Goal: Task Accomplishment & Management: Use online tool/utility

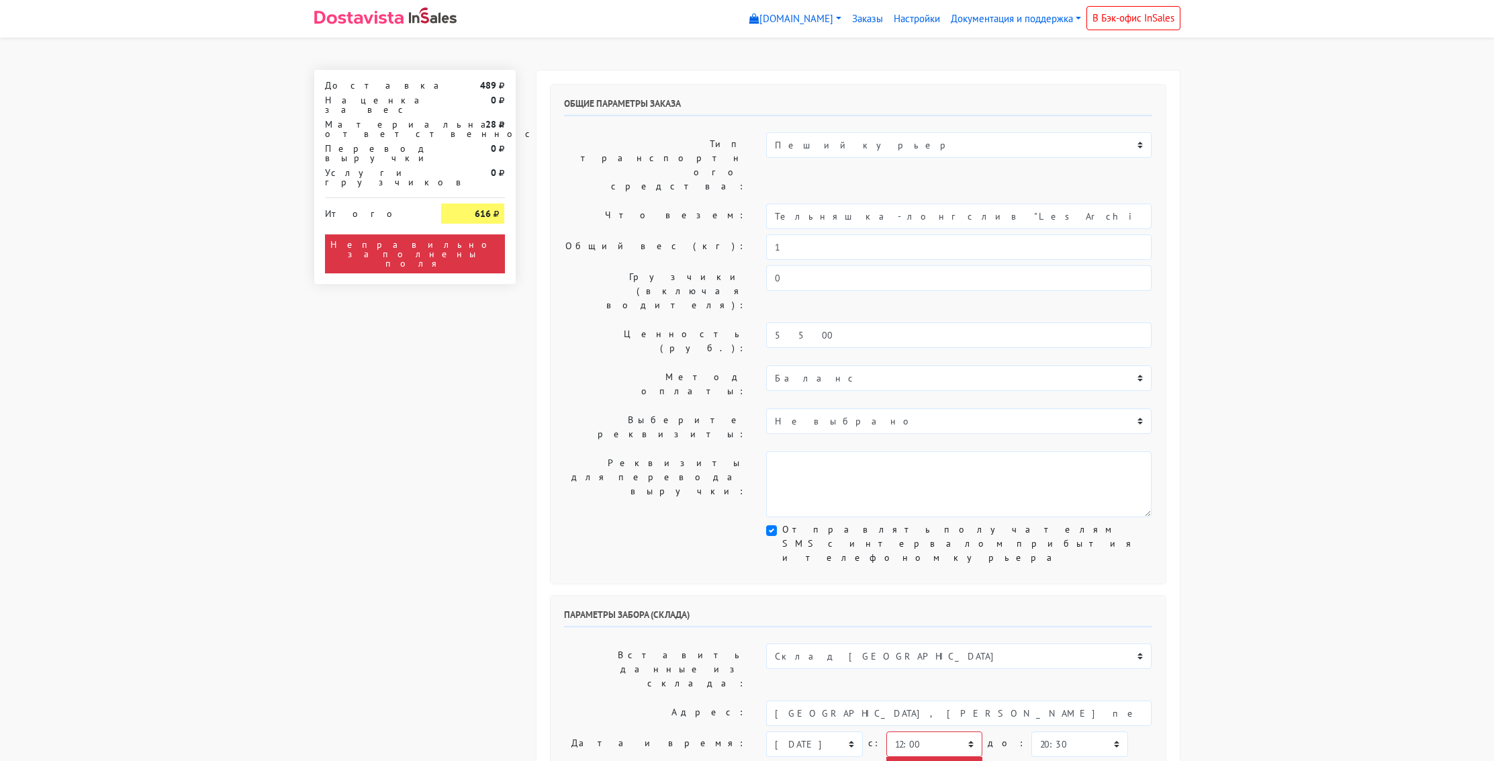
select select "12:00"
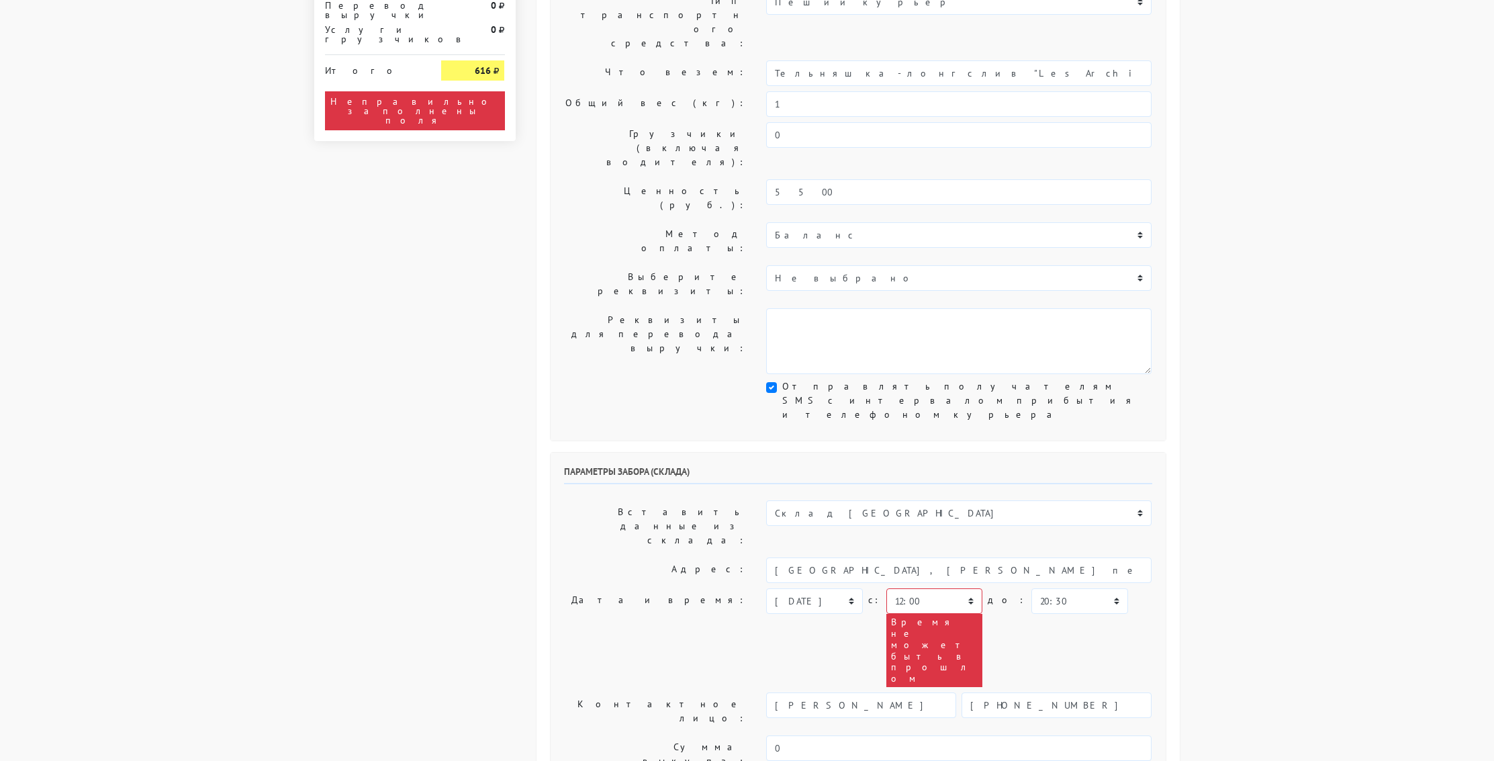
scroll to position [181, 0]
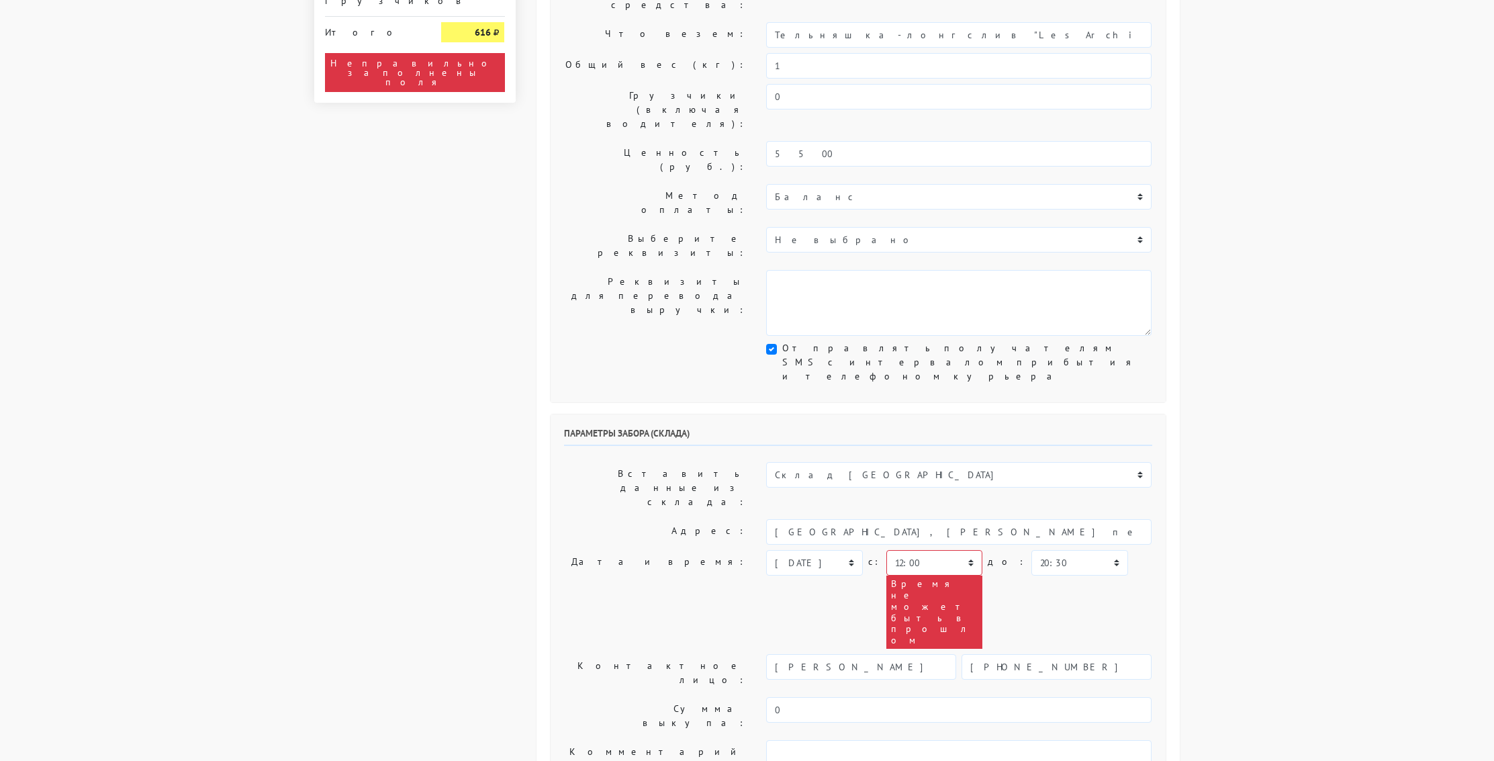
click at [1208, 342] on body "[DOMAIN_NAME] [DOMAIN_NAME] [DOMAIN_NAME] Выйти Заказы" at bounding box center [747, 607] width 1494 height 1576
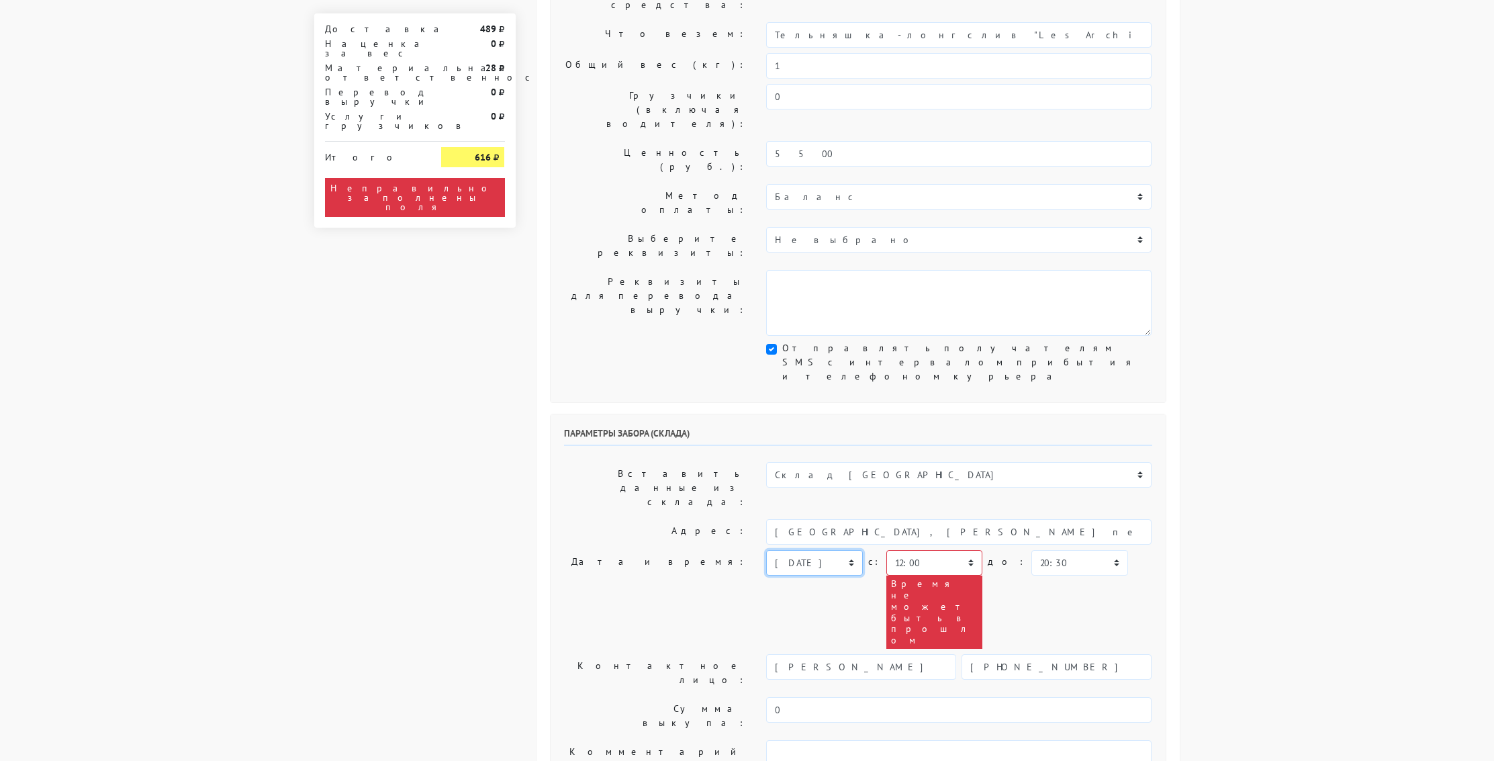
click at [833, 550] on select "[DATE] [DATE] [DATE] [DATE] [DATE] [DATE] [DATE] [DATE] [DATE]" at bounding box center [814, 563] width 96 height 26
select select "[DATE]"
click at [766, 550] on select "[DATE] [DATE] [DATE] [DATE] [DATE] [DATE] [DATE] [DATE] [DATE]" at bounding box center [814, 563] width 96 height 26
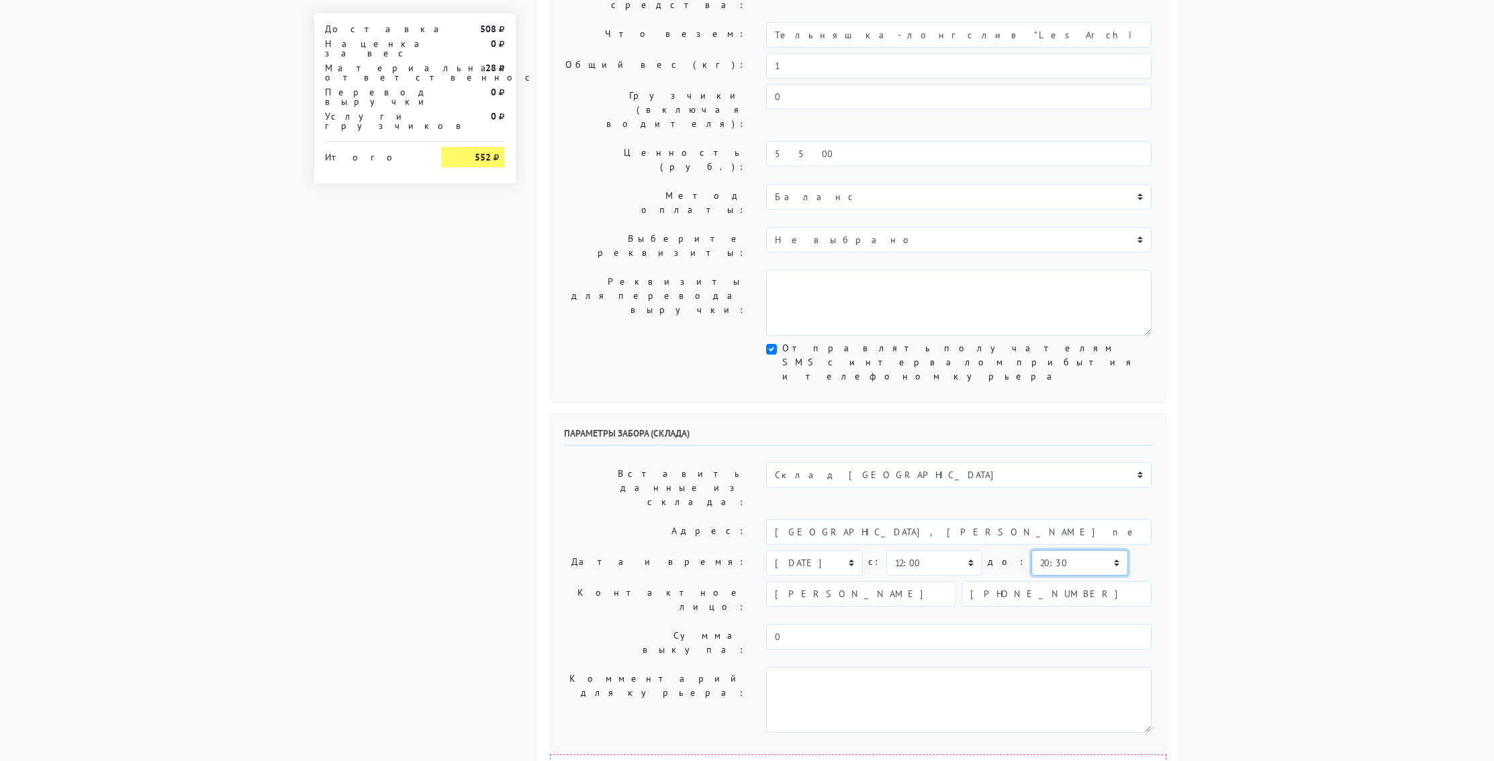
drag, startPoint x: 1014, startPoint y: 405, endPoint x: 1016, endPoint y: 412, distance: 7.7
click at [1031, 550] on select "00:00 00:30 01:00 01:30 02:00 02:30 03:00 03:30 04:00 04:30 05:00 05:30 06:00 0…" at bounding box center [1079, 563] width 96 height 26
select select "12:30"
click at [1031, 550] on select "00:00 00:30 01:00 01:30 02:00 02:30 03:00 03:30 04:00 04:30 05:00 05:30 06:00 0…" at bounding box center [1079, 563] width 96 height 26
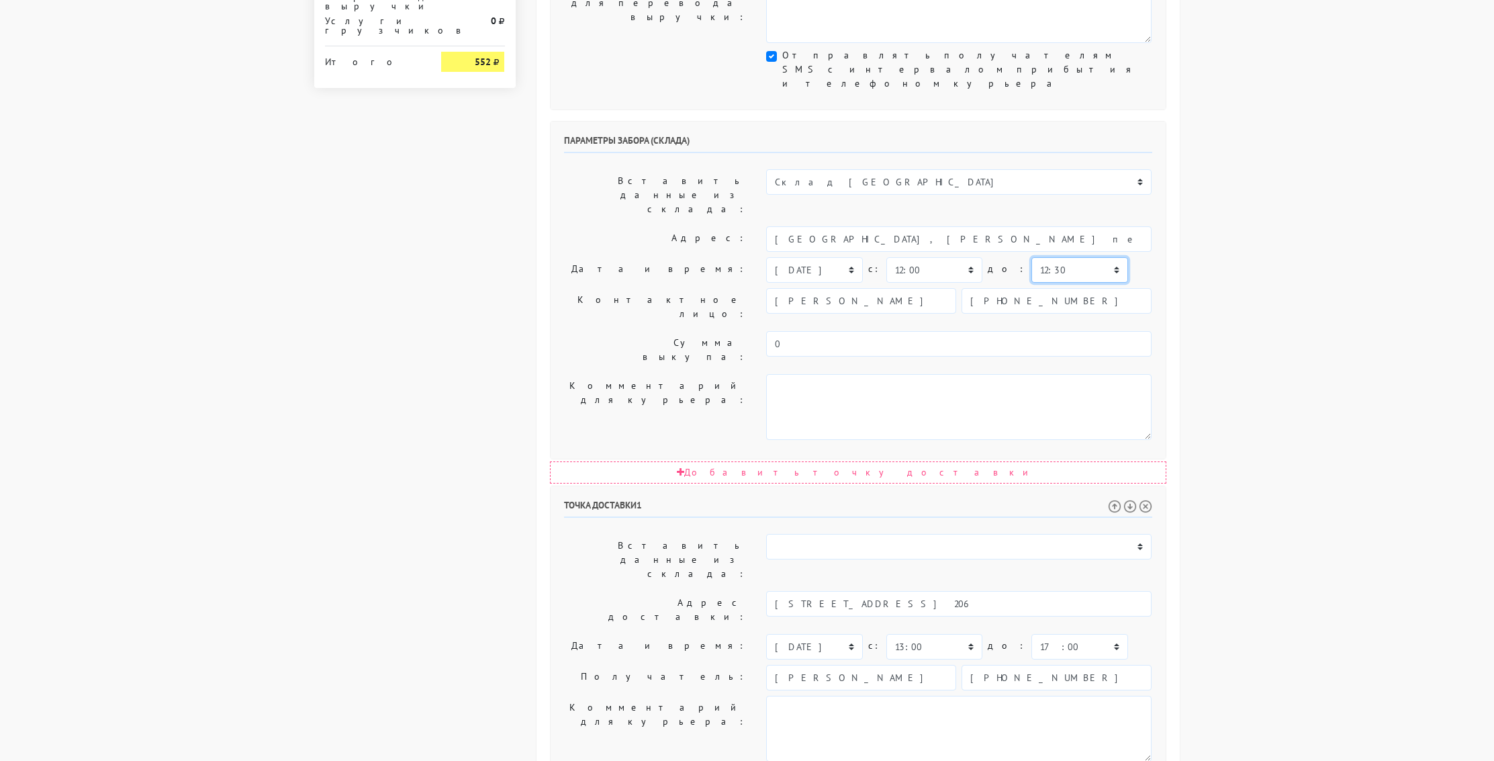
scroll to position [473, 0]
click at [943, 635] on select "00:00 00:30 01:00 01:30 02:00 02:30 03:00 03:30 04:00 04:30 05:00 05:30 06:00 0…" at bounding box center [934, 648] width 96 height 26
drag, startPoint x: 945, startPoint y: 434, endPoint x: 1054, endPoint y: 427, distance: 109.0
click at [945, 635] on select "00:00 00:30 01:00 01:30 02:00 02:30 03:00 03:30 04:00 04:30 05:00 05:30 06:00 0…" at bounding box center [934, 648] width 96 height 26
click at [1054, 635] on select "00:00 00:30 01:00 01:30 02:00 02:30 03:00 03:30 04:00 04:30 05:00 05:30 06:00 0…" at bounding box center [1079, 648] width 96 height 26
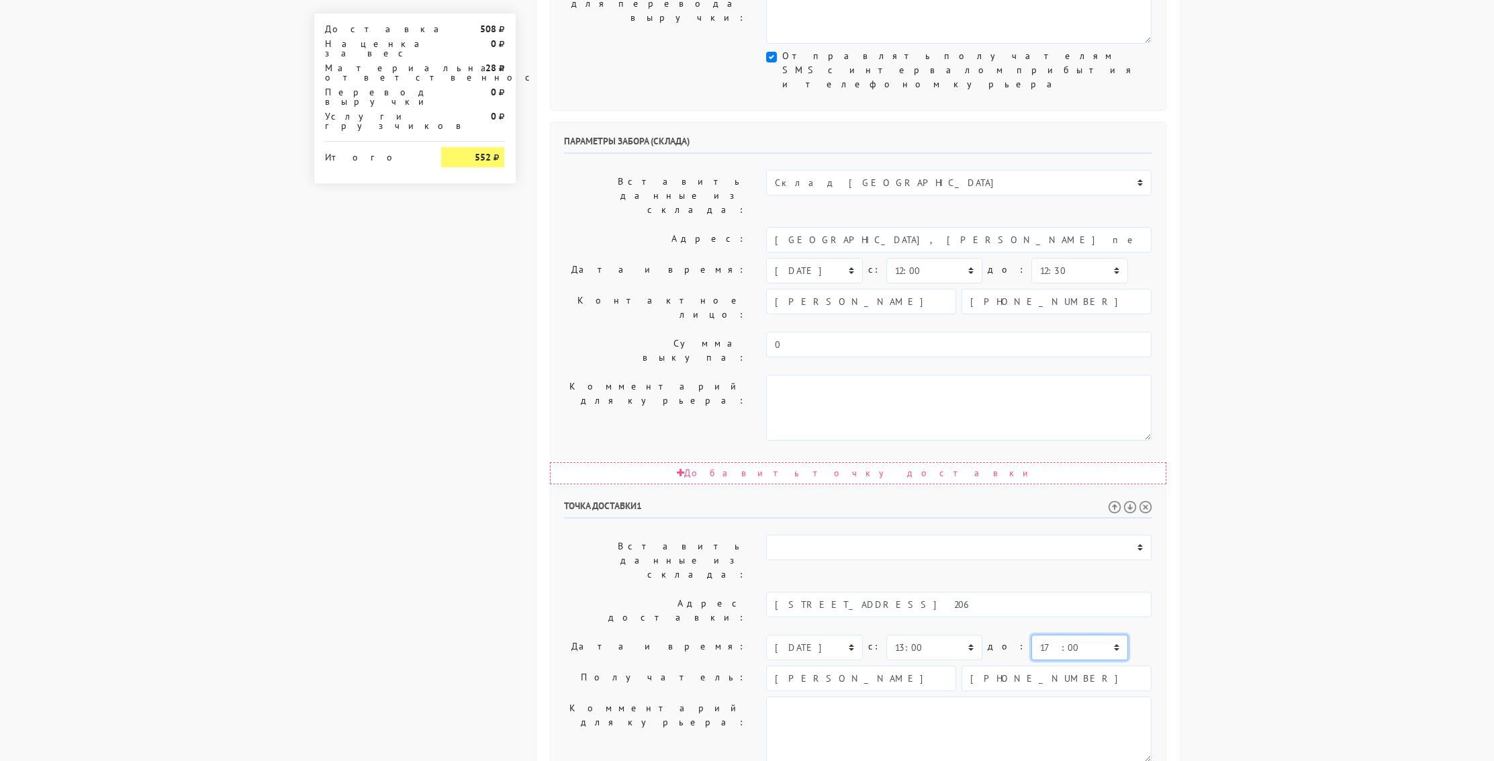
select select "14:30"
click at [1031, 635] on select "00:00 00:30 01:00 01:30 02:00 02:30 03:00 03:30 04:00 04:30 05:00 05:30 06:00 0…" at bounding box center [1079, 648] width 96 height 26
click at [1221, 451] on body "[DOMAIN_NAME] [DOMAIN_NAME] [DOMAIN_NAME] Выйти Заказы" at bounding box center [747, 278] width 1494 height 1503
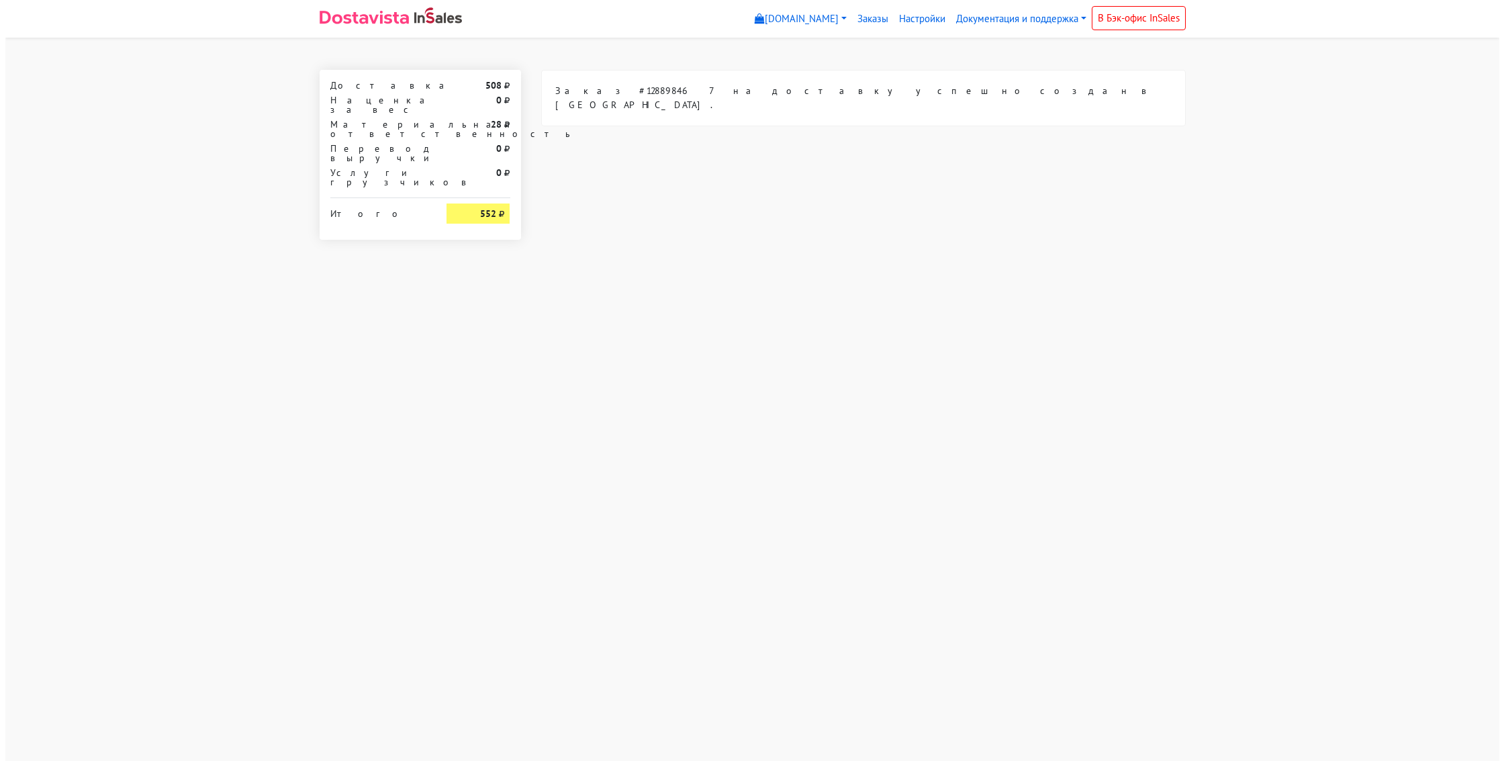
scroll to position [0, 0]
click at [1157, 272] on html "[DOMAIN_NAME] [DOMAIN_NAME] [DOMAIN_NAME] Выйти Заказы 0" at bounding box center [752, 136] width 1504 height 272
